Goal: Information Seeking & Learning: Learn about a topic

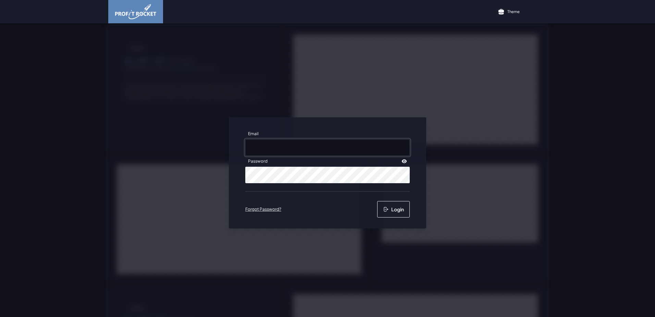
type input "[EMAIL_ADDRESS][DOMAIN_NAME]"
click at [411, 205] on div "Email [EMAIL_ADDRESS][DOMAIN_NAME] Password Forgot Password? Login" at bounding box center [327, 172] width 197 height 111
click at [403, 207] on button "Login" at bounding box center [393, 209] width 33 height 16
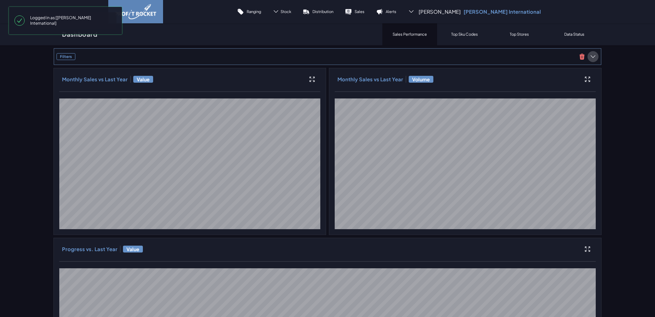
click at [590, 55] on icon at bounding box center [593, 56] width 7 height 7
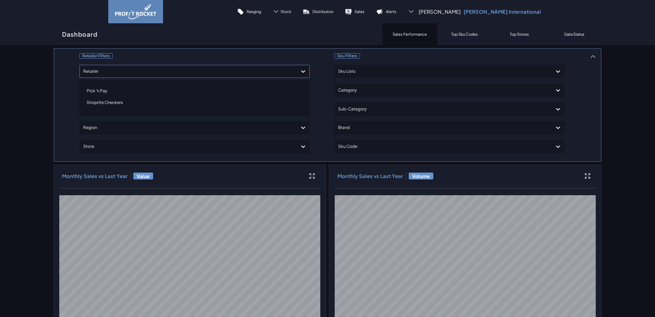
click at [115, 73] on div at bounding box center [188, 71] width 210 height 10
click at [104, 102] on div "Shoprite Checkers" at bounding box center [195, 103] width 224 height 12
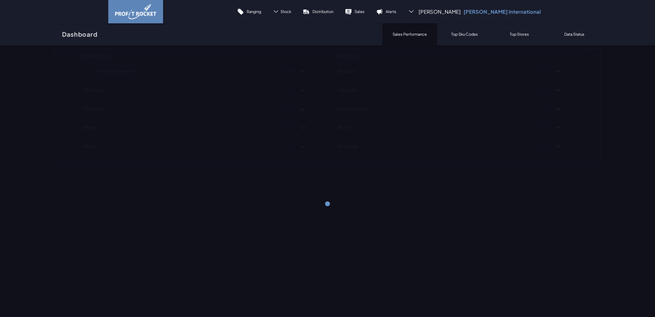
click at [587, 85] on div "Retailer Filters Shoprite Checkers Store Lists Store Type Region Store Sku Filt…" at bounding box center [327, 105] width 548 height 114
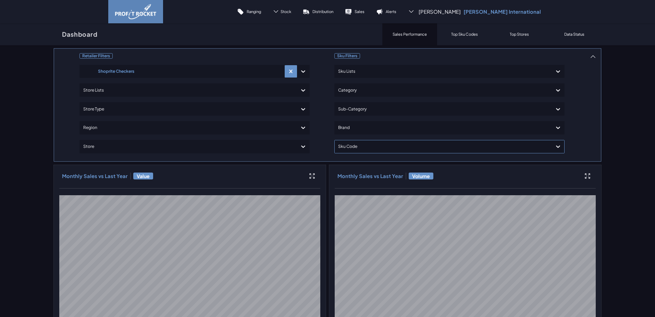
click at [363, 141] on div at bounding box center [443, 146] width 210 height 10
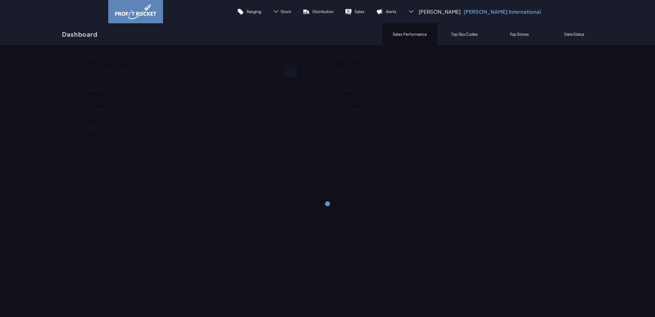
click at [363, 129] on div at bounding box center [327, 203] width 655 height 317
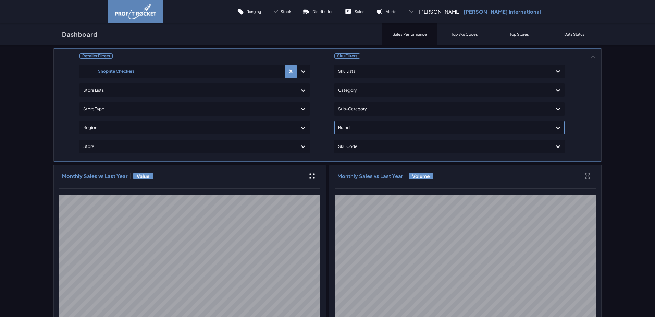
click at [362, 129] on div at bounding box center [443, 128] width 210 height 10
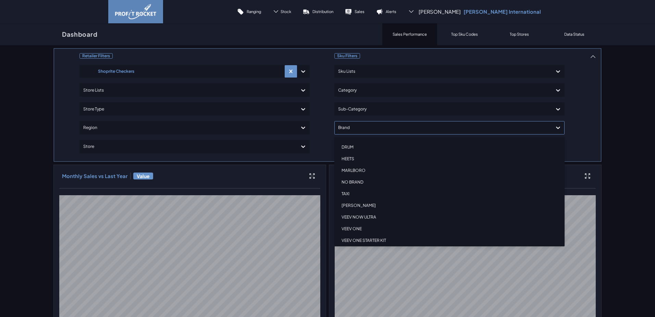
scroll to position [86, 0]
click at [355, 199] on div "VEEV NOW ULTRA" at bounding box center [449, 201] width 224 height 12
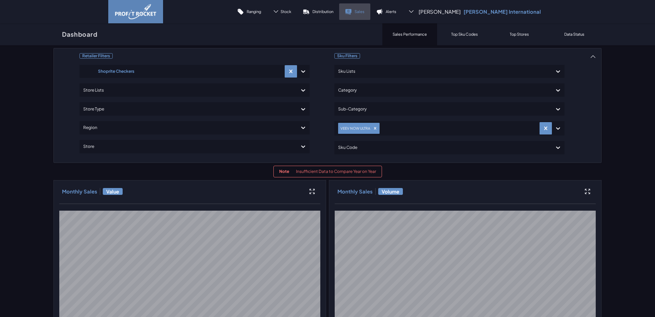
click at [370, 12] on link "Sales" at bounding box center [354, 11] width 31 height 16
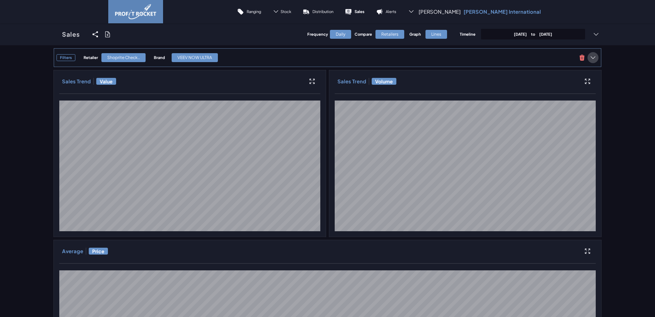
click at [590, 59] on icon at bounding box center [593, 57] width 7 height 7
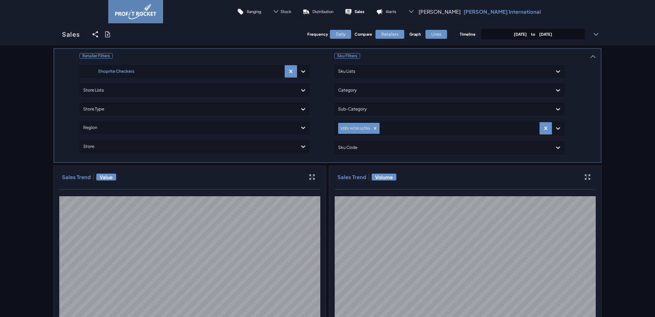
click at [343, 34] on div "Daily" at bounding box center [340, 34] width 21 height 9
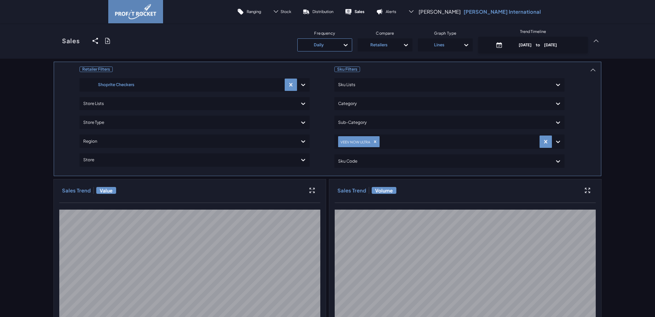
click at [330, 45] on div "Daily" at bounding box center [318, 44] width 35 height 11
click at [315, 83] on div "Monthly" at bounding box center [324, 85] width 49 height 11
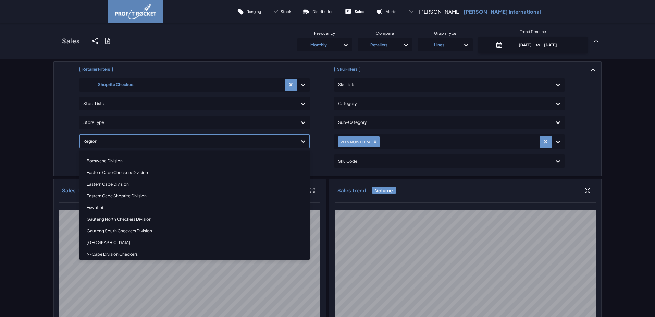
click at [129, 140] on div at bounding box center [188, 141] width 210 height 10
click at [111, 186] on div "[DATE] Checkers Division" at bounding box center [195, 186] width 224 height 12
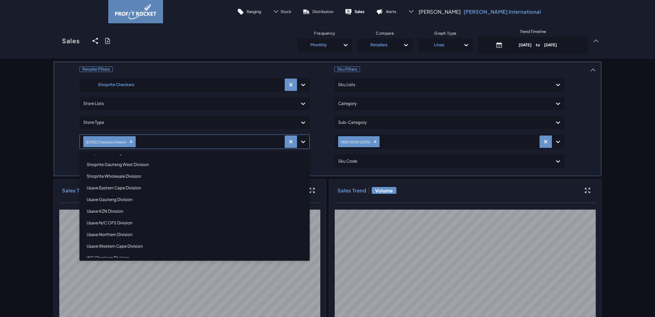
scroll to position [206, 0]
click at [109, 245] on div "WC Checkers Division" at bounding box center [195, 248] width 224 height 12
click at [124, 186] on div "Gauteng North Checkers Division" at bounding box center [195, 186] width 224 height 12
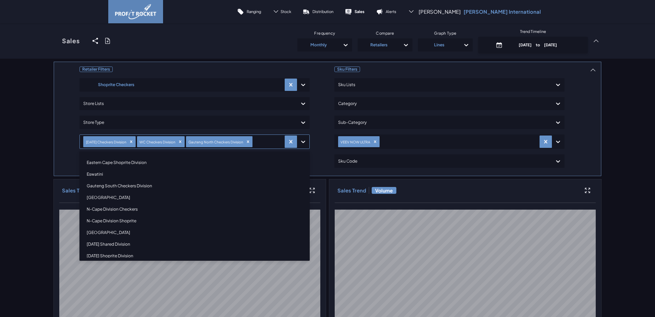
click at [124, 186] on div "Gauteng South Checkers Division" at bounding box center [195, 186] width 224 height 12
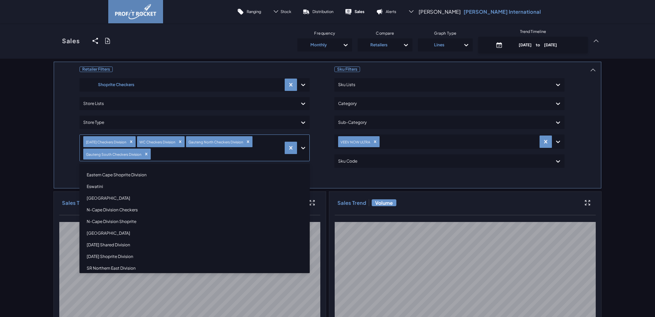
scroll to position [0, 0]
click at [124, 187] on div "Eastern Cape Checkers Division" at bounding box center [195, 186] width 224 height 12
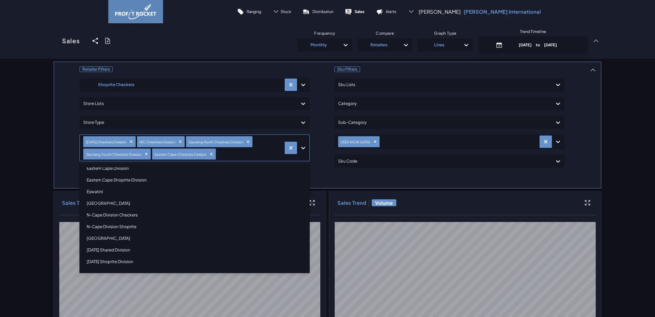
scroll to position [34, 0]
click at [124, 197] on div "N-Cape Division Checkers" at bounding box center [195, 198] width 224 height 12
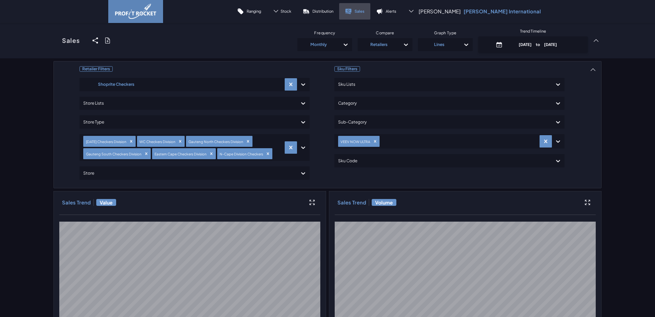
scroll to position [0, 0]
click at [403, 44] on icon at bounding box center [406, 44] width 7 height 7
click at [372, 86] on div "Store Regions" at bounding box center [385, 85] width 49 height 11
click at [345, 45] on icon at bounding box center [345, 44] width 7 height 7
click at [307, 62] on div "Daily" at bounding box center [324, 64] width 49 height 11
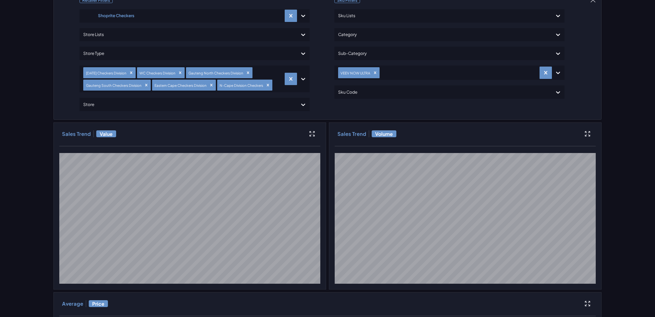
scroll to position [61, 0]
